Goal: Task Accomplishment & Management: Manage account settings

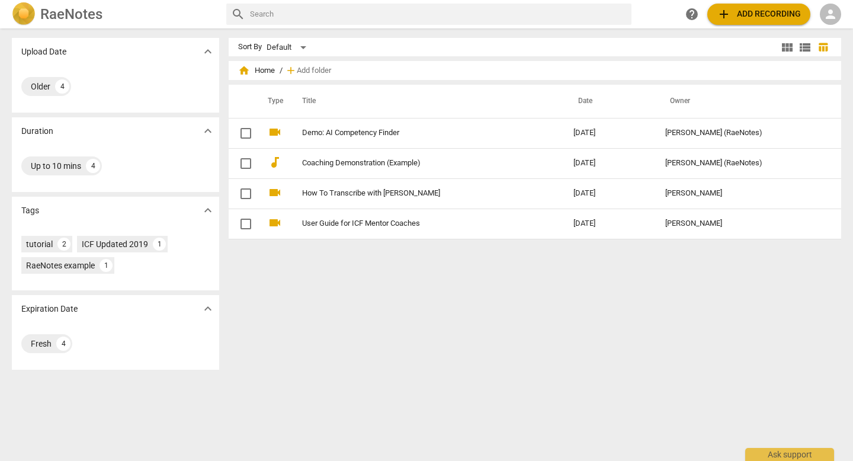
click at [839, 19] on div "person" at bounding box center [830, 14] width 21 height 21
click at [826, 30] on li "Login" at bounding box center [823, 28] width 43 height 28
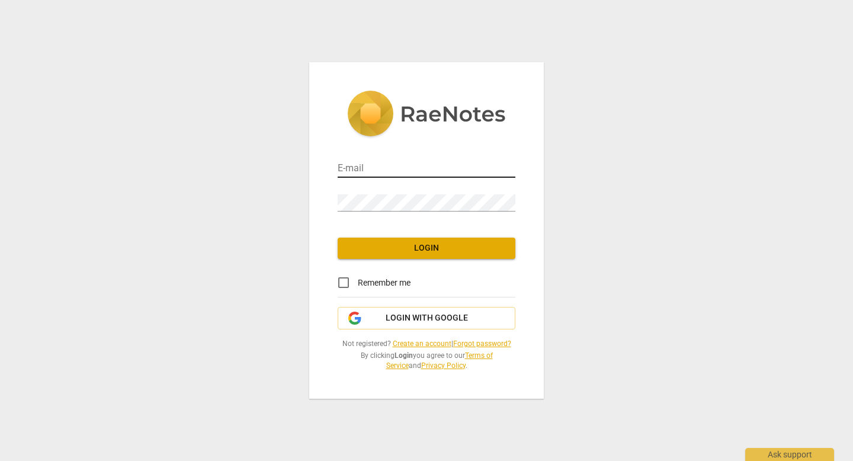
click at [399, 164] on input "email" at bounding box center [427, 169] width 178 height 17
type input "paulicoaching@gmail.com"
click at [482, 252] on span "Login" at bounding box center [426, 248] width 159 height 12
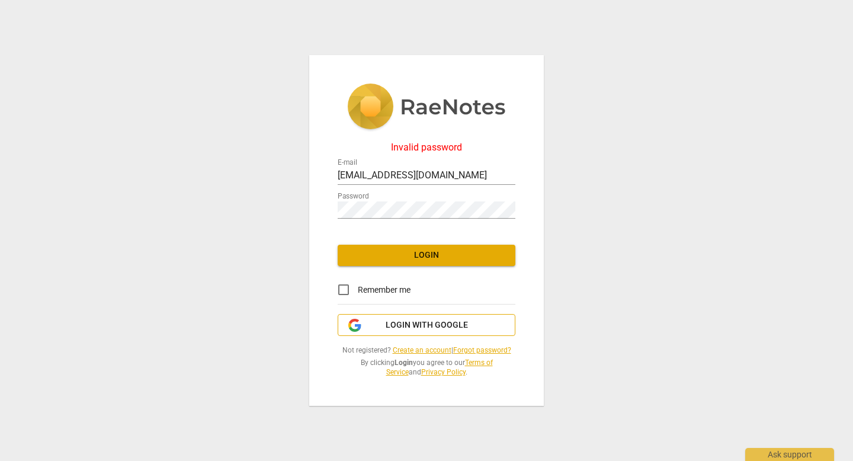
click at [439, 327] on span "Login with Google" at bounding box center [427, 325] width 82 height 12
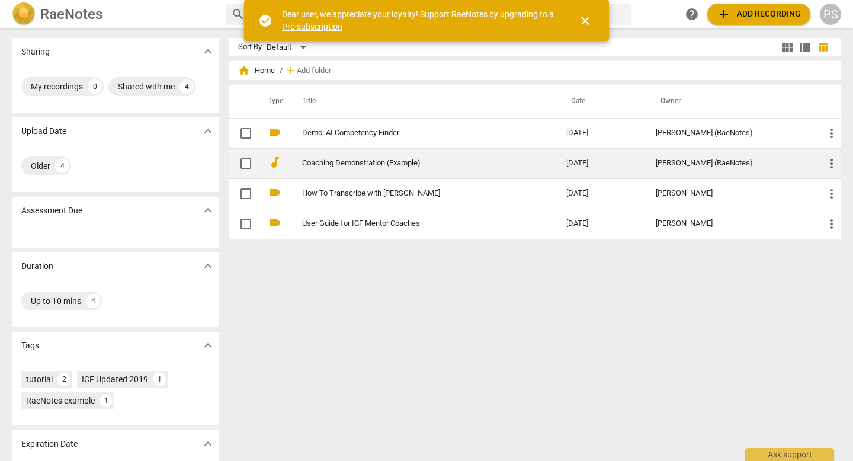
click at [361, 168] on td "Coaching Demonstration (Example)" at bounding box center [422, 163] width 269 height 30
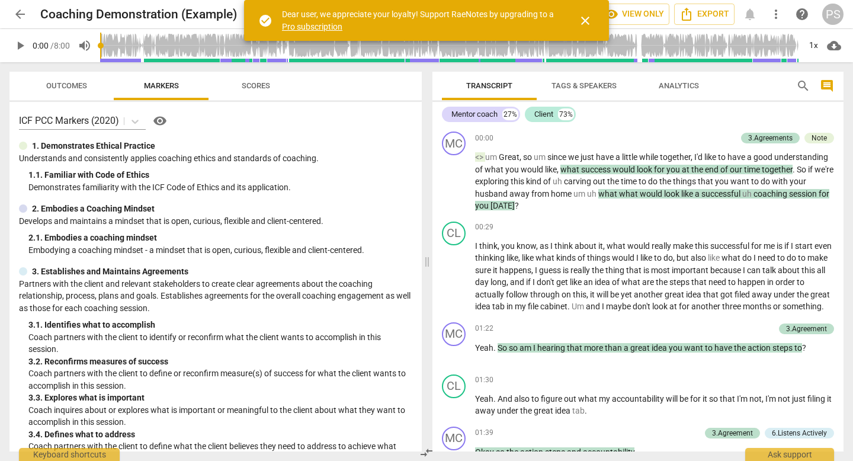
click at [23, 14] on span "arrow_back" at bounding box center [20, 14] width 14 height 14
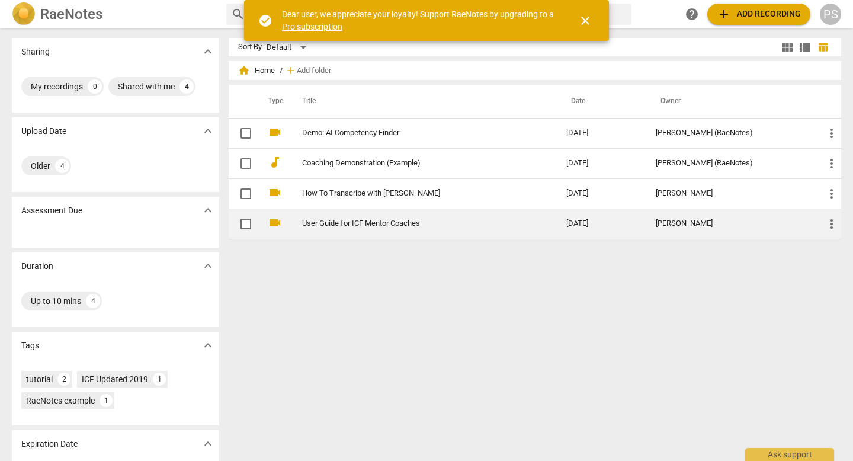
click at [354, 226] on link "User Guide for ICF Mentor Coaches" at bounding box center [413, 223] width 222 height 9
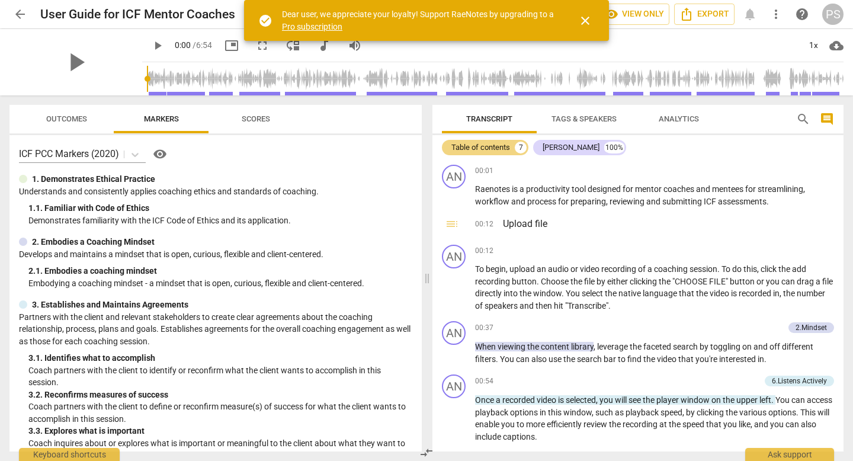
click at [67, 80] on div "play_arrow" at bounding box center [75, 62] width 133 height 66
click at [70, 69] on span "play_arrow" at bounding box center [75, 62] width 31 height 31
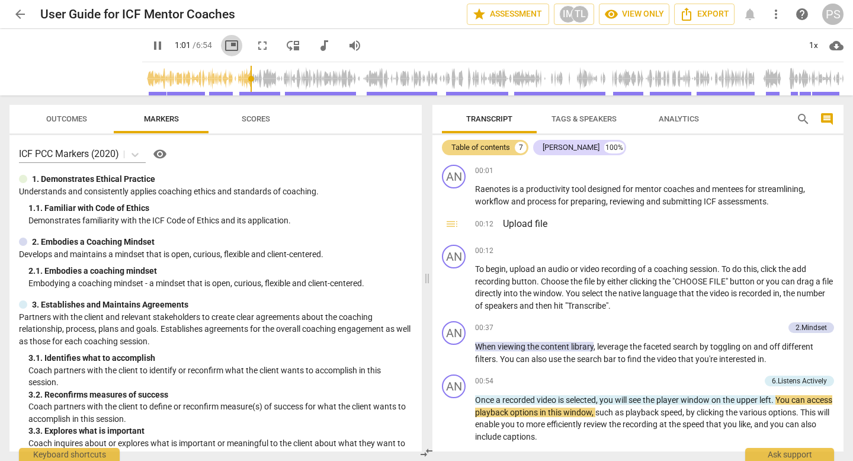
click at [225, 47] on span "picture_in_picture" at bounding box center [232, 46] width 14 height 14
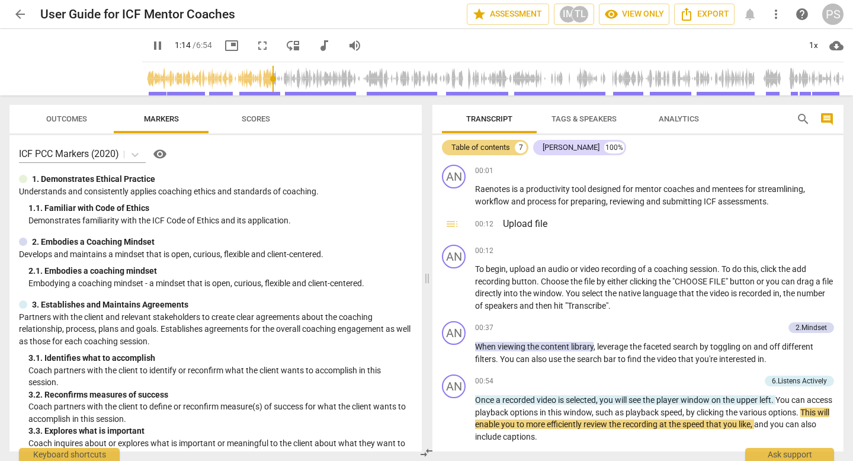
click at [225, 46] on span "picture_in_picture" at bounding box center [232, 46] width 14 height 14
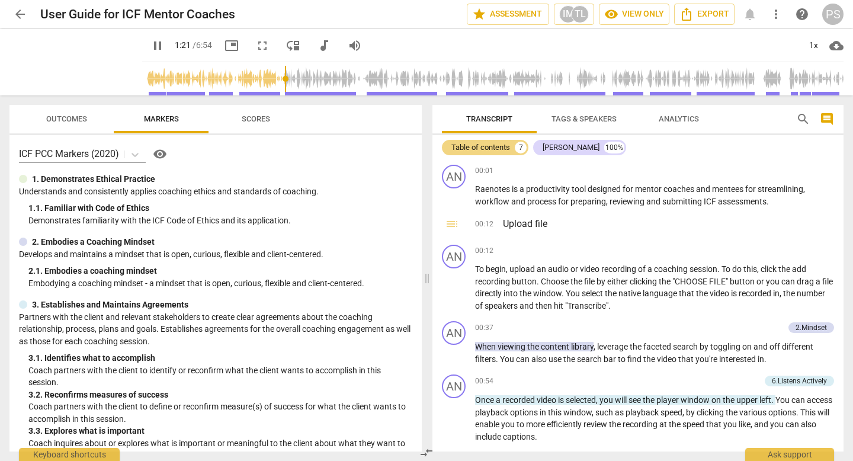
scroll to position [341, 0]
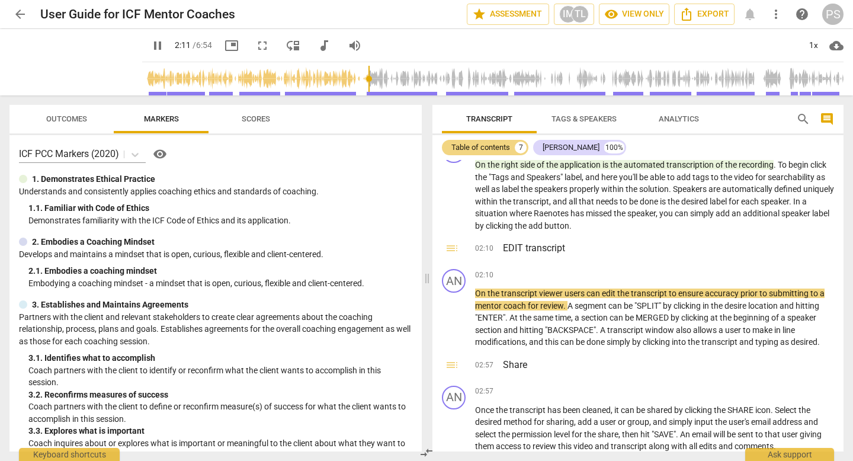
click at [225, 46] on span "picture_in_picture" at bounding box center [232, 46] width 14 height 14
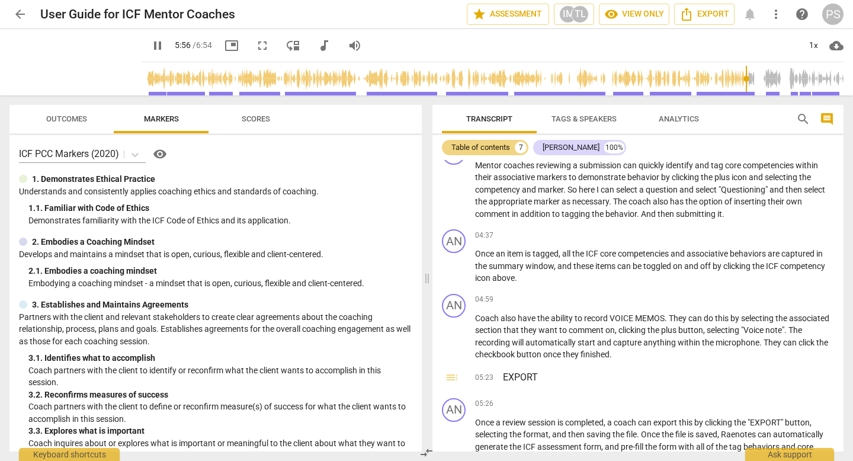
scroll to position [983, 0]
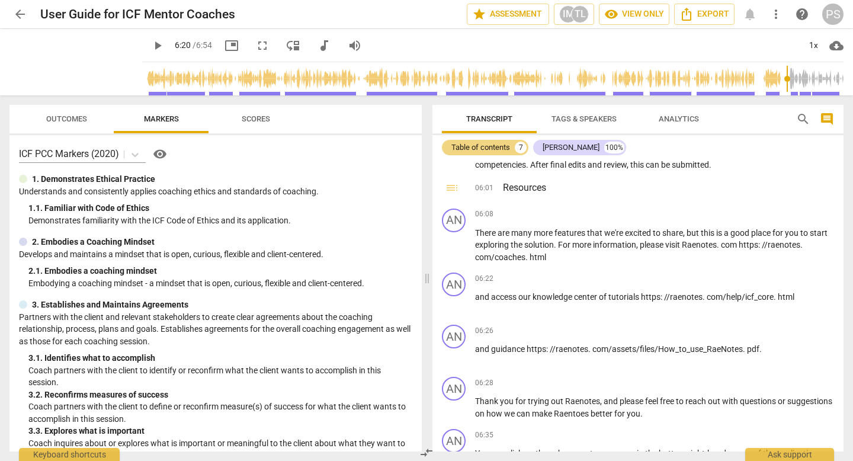
type input "381"
click at [20, 11] on span "arrow_back" at bounding box center [20, 14] width 14 height 14
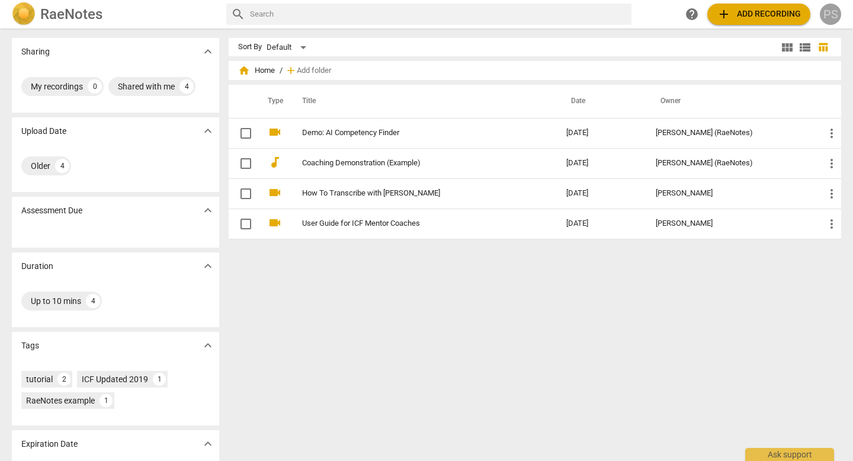
click at [838, 15] on div "PS" at bounding box center [830, 14] width 21 height 21
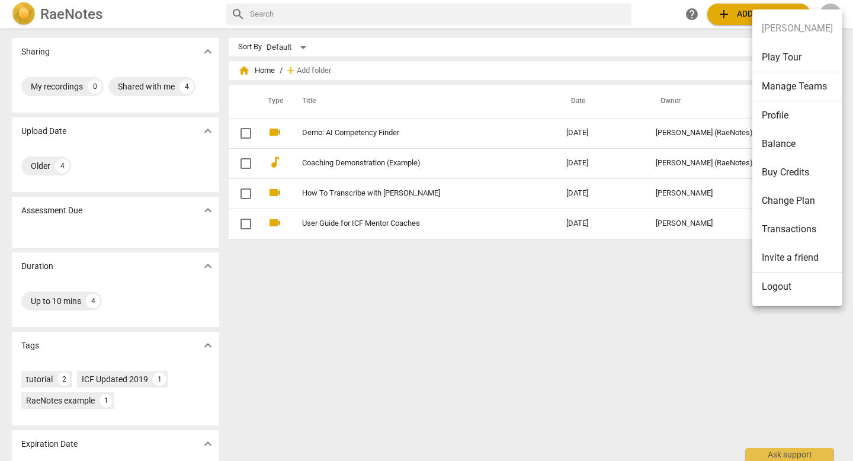
click at [789, 86] on li "Manage Teams" at bounding box center [797, 86] width 90 height 29
